Goal: Task Accomplishment & Management: Complete application form

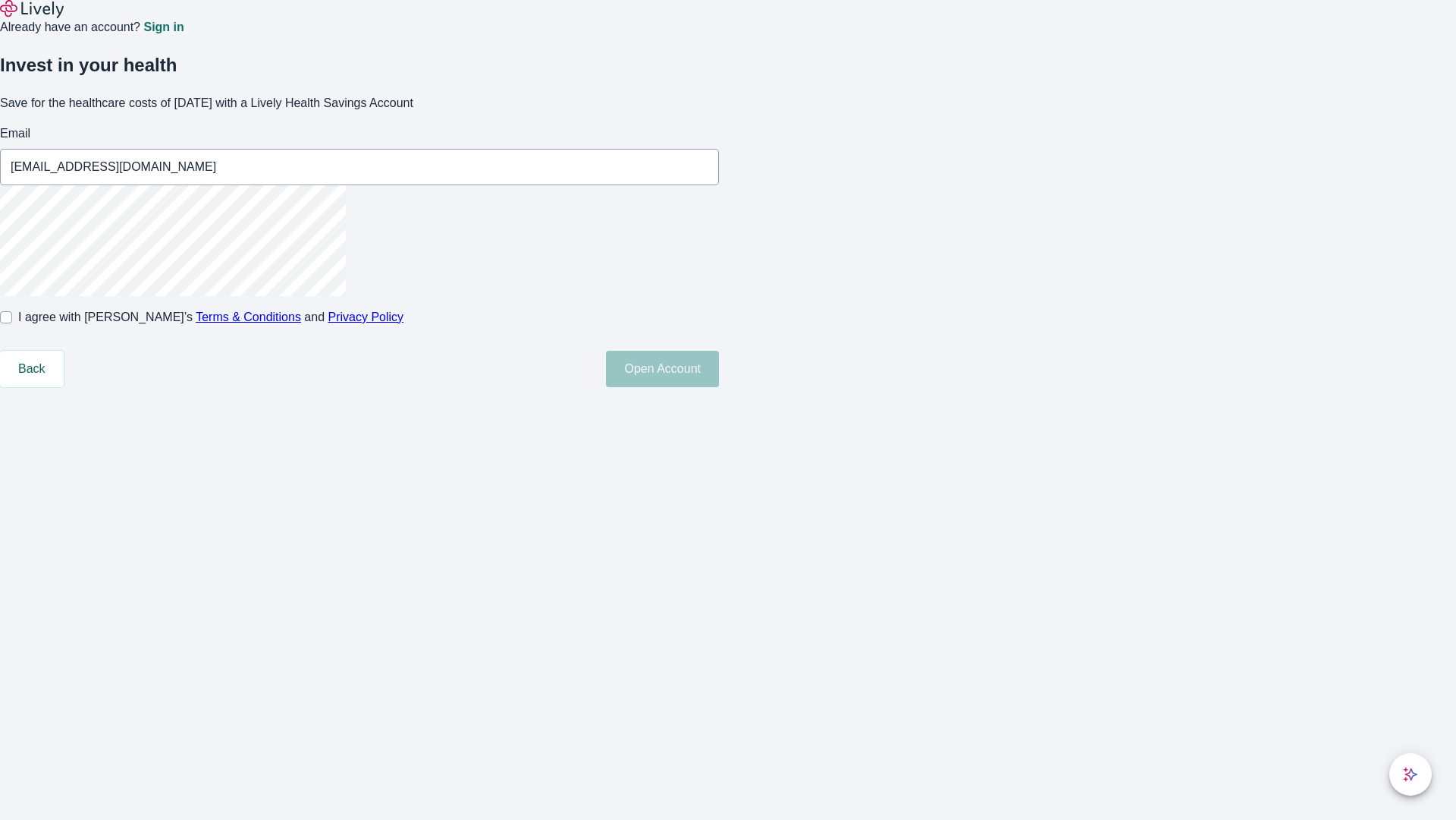
click at [12, 324] on input "I agree with Lively’s Terms & Conditions and Privacy Policy" at bounding box center [6, 317] width 12 height 12
checkbox input "true"
click at [719, 387] on button "Open Account" at bounding box center [662, 368] width 113 height 36
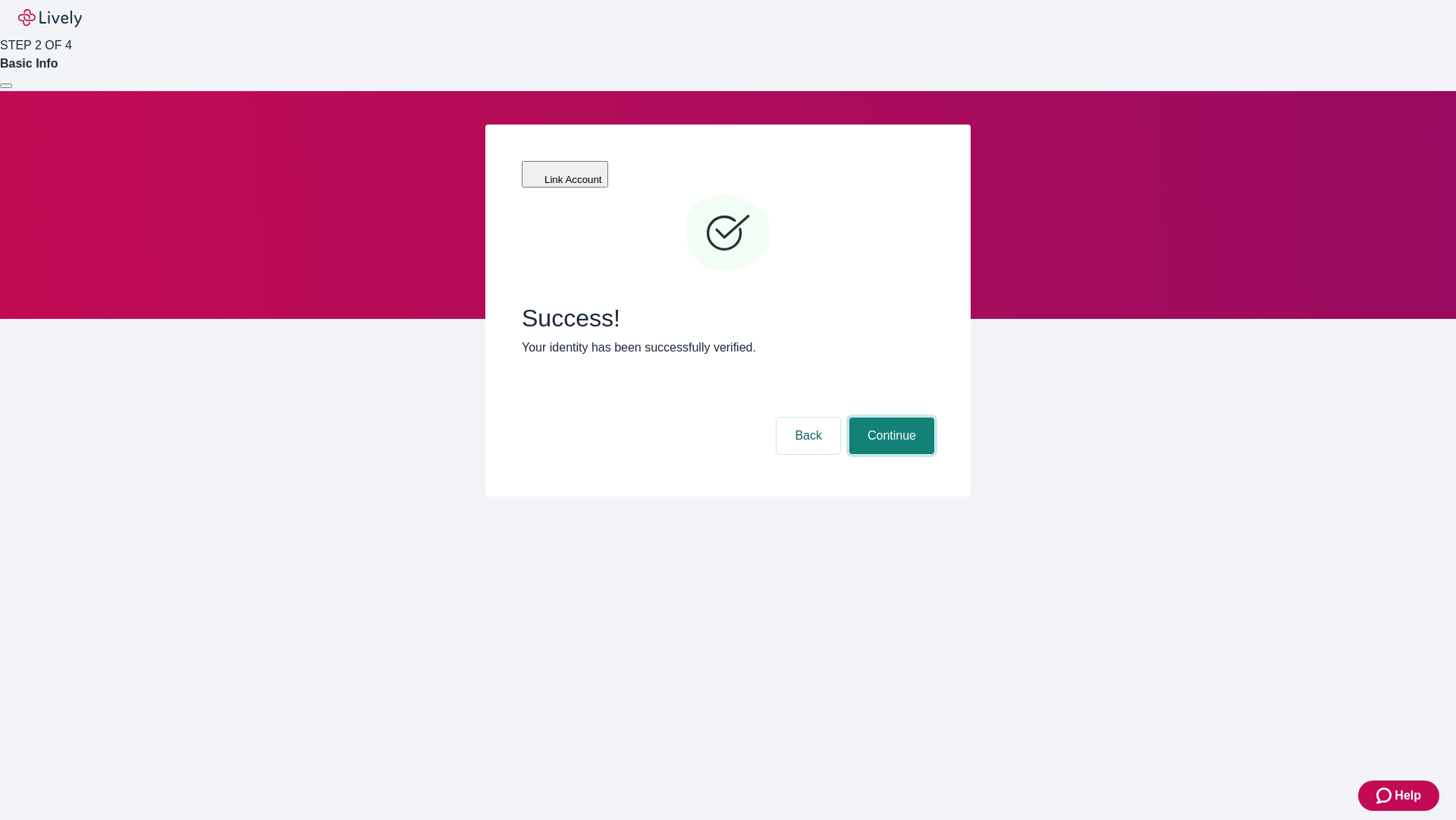
click at [890, 418] on button "Continue" at bounding box center [893, 436] width 85 height 36
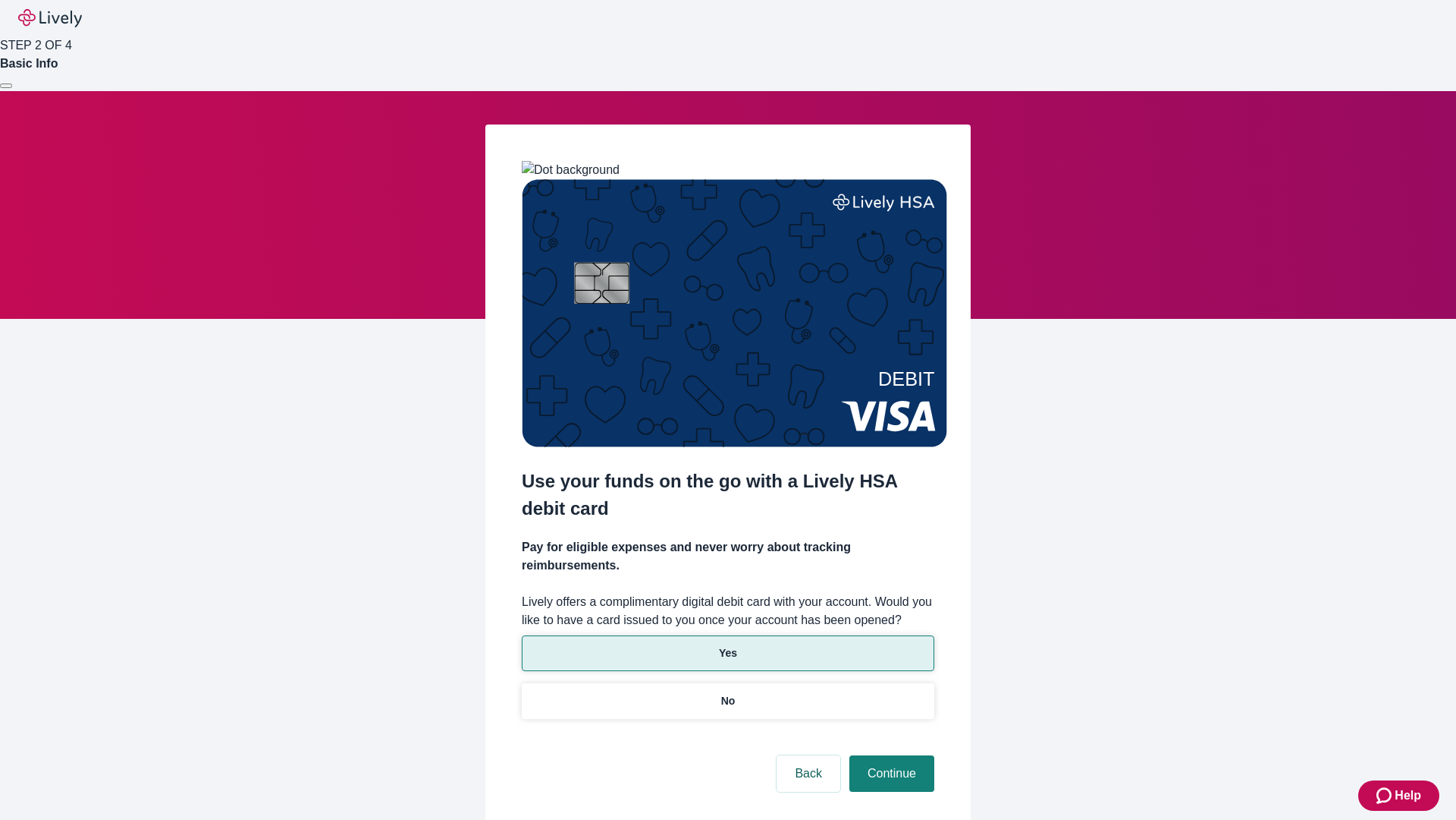
click at [728, 645] on p "Yes" at bounding box center [728, 653] width 18 height 16
click at [890, 755] on button "Continue" at bounding box center [893, 773] width 85 height 36
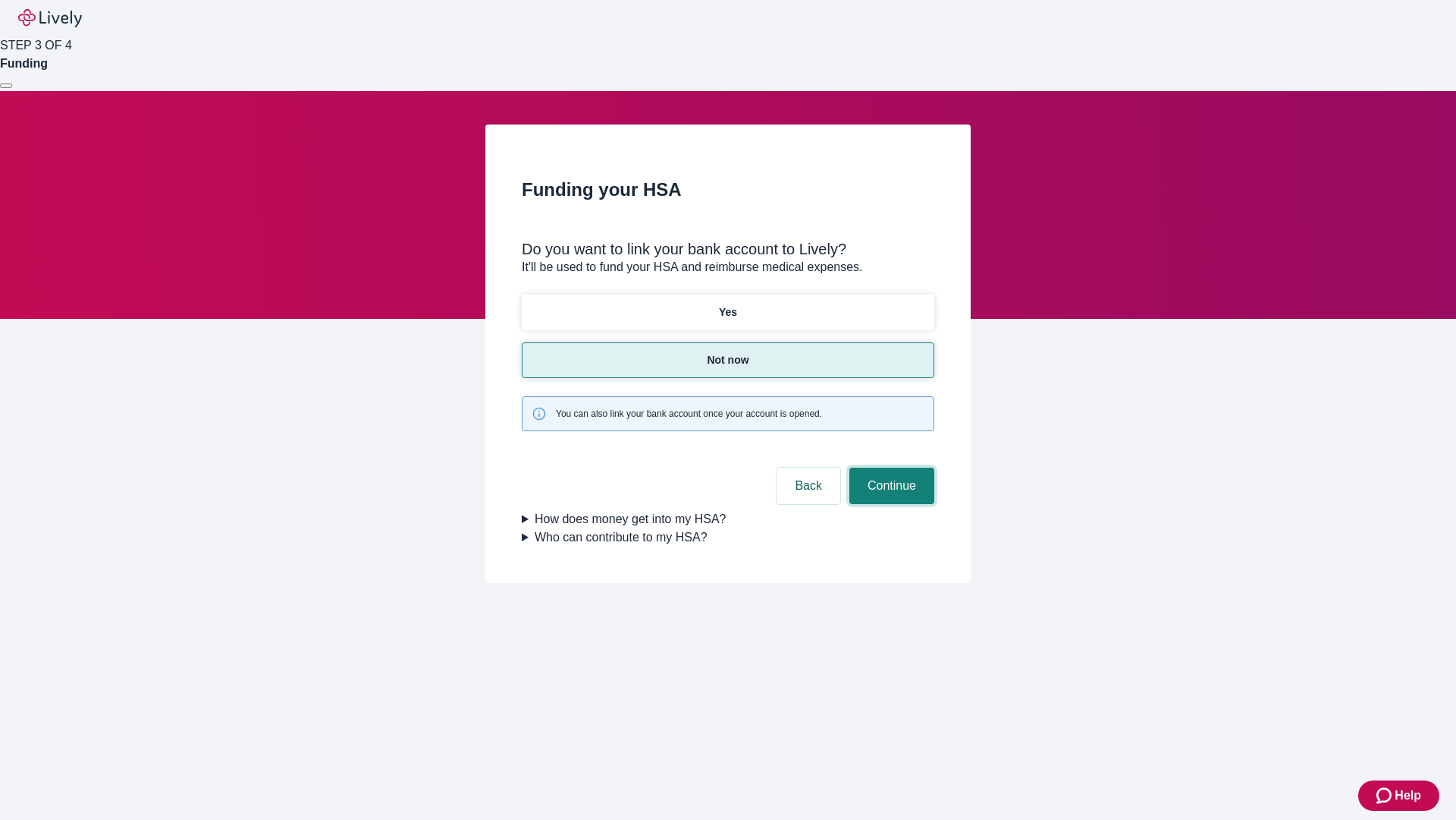
click at [890, 468] on button "Continue" at bounding box center [893, 486] width 85 height 36
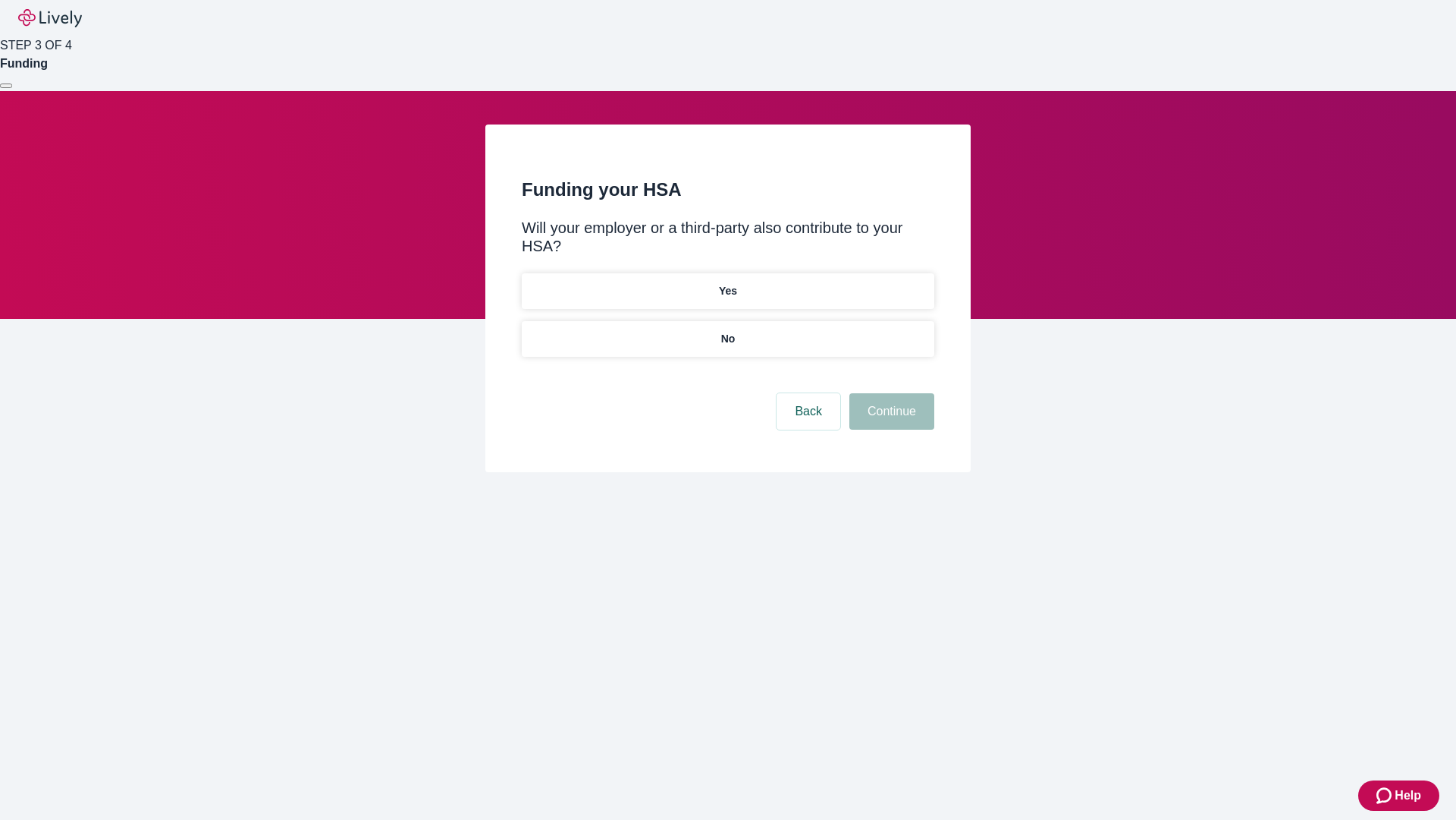
click at [728, 331] on p "No" at bounding box center [728, 339] width 14 height 16
click at [890, 393] on button "Continue" at bounding box center [893, 411] width 85 height 36
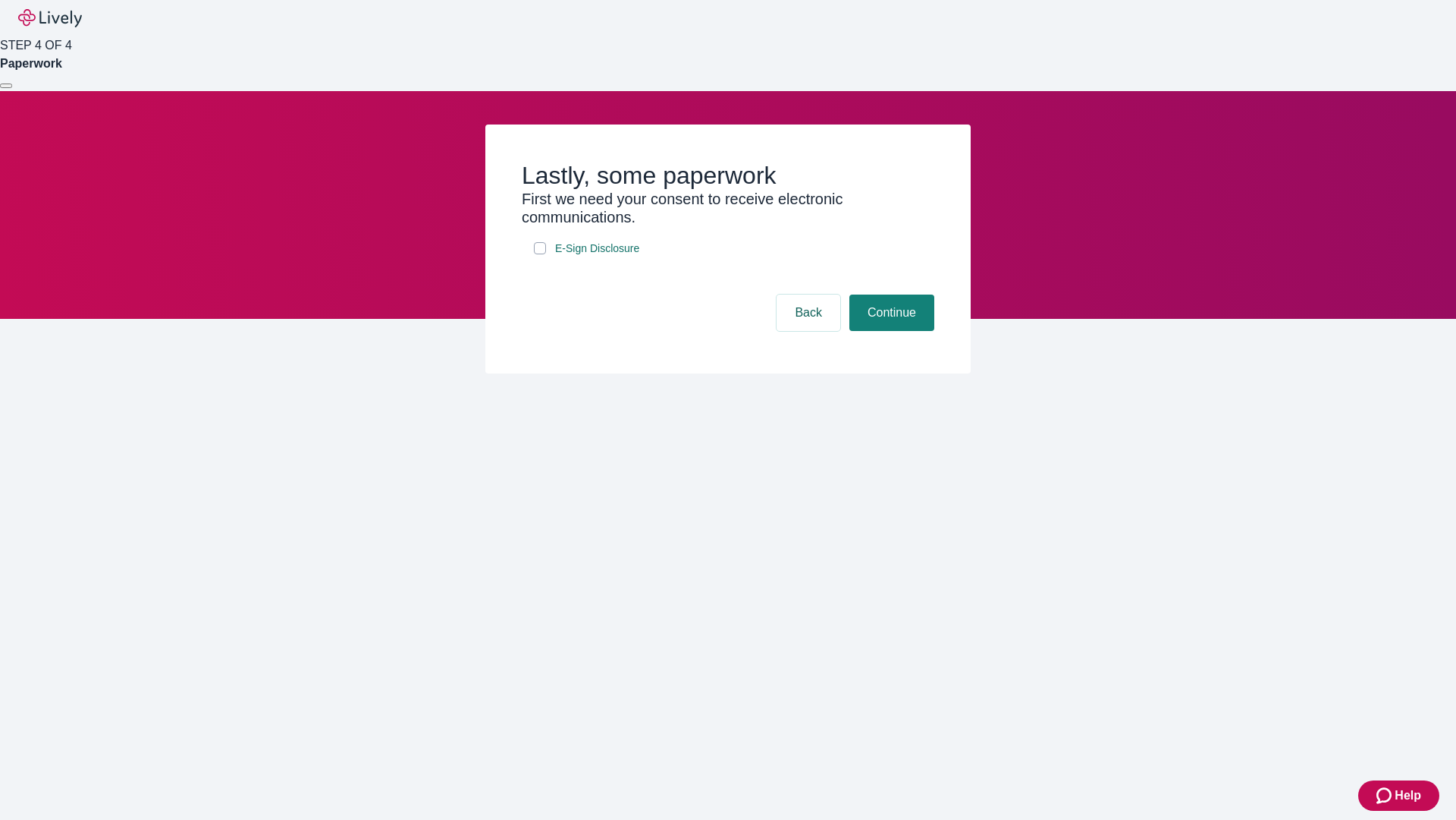
click at [540, 254] on input "E-Sign Disclosure" at bounding box center [540, 248] width 12 height 12
checkbox input "true"
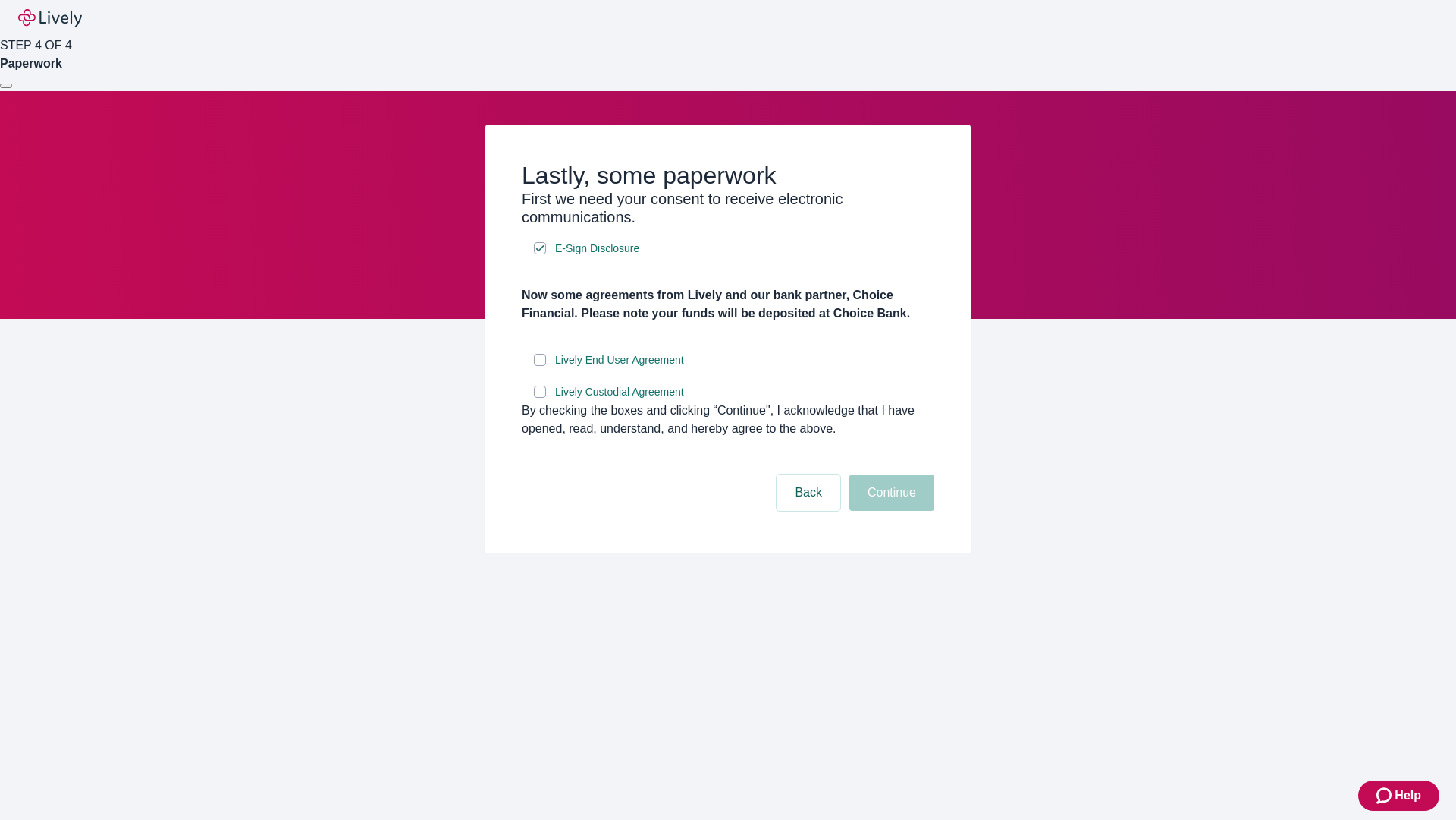
click at [540, 365] on input "Lively End User Agreement" at bounding box center [540, 360] width 12 height 12
checkbox input "true"
click at [540, 398] on input "Lively Custodial Agreement" at bounding box center [540, 391] width 12 height 12
checkbox input "true"
click at [890, 511] on button "Continue" at bounding box center [893, 493] width 85 height 36
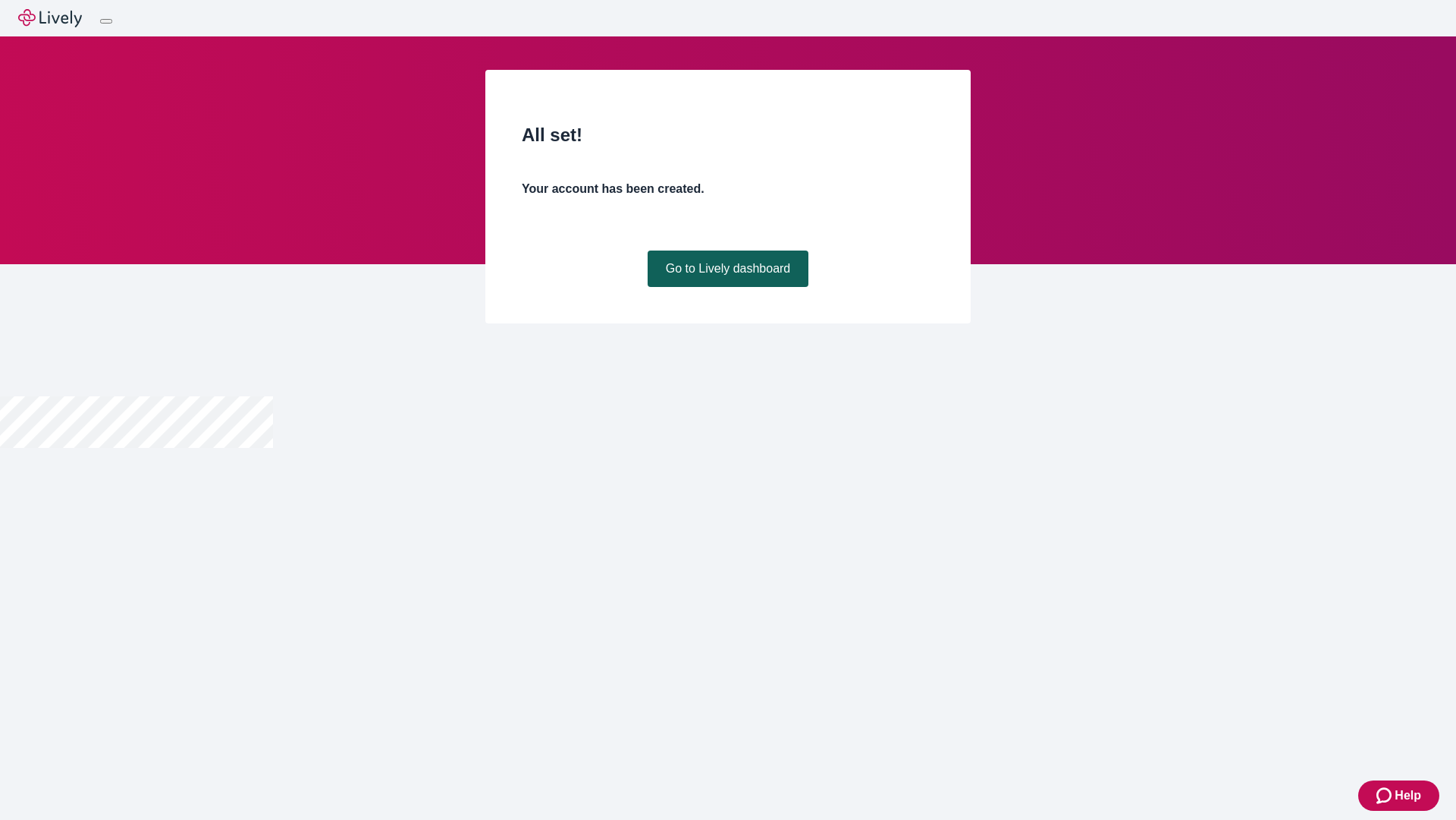
click at [728, 287] on link "Go to Lively dashboard" at bounding box center [728, 269] width 161 height 36
